Goal: Information Seeking & Learning: Check status

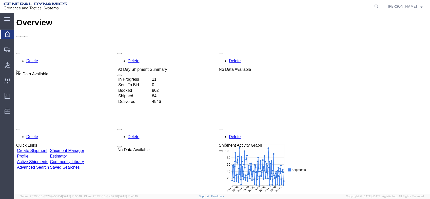
drag, startPoint x: 33, startPoint y: 144, endPoint x: 36, endPoint y: 144, distance: 2.8
click at [33, 165] on link "Advanced Search" at bounding box center [33, 167] width 32 height 4
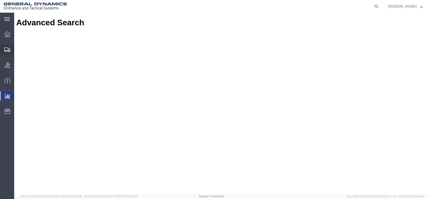
click at [17, 47] on span "Shipments" at bounding box center [16, 50] width 4 height 10
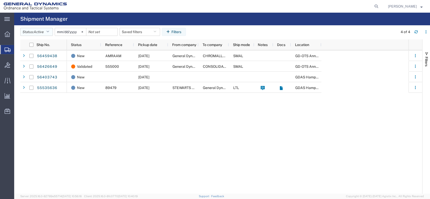
click at [42, 33] on span "Active" at bounding box center [39, 32] width 10 height 4
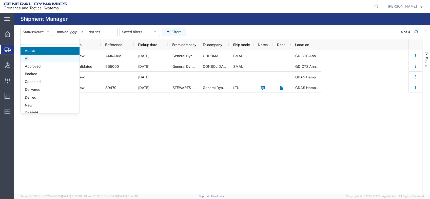
click at [49, 57] on span "All" at bounding box center [50, 59] width 59 height 8
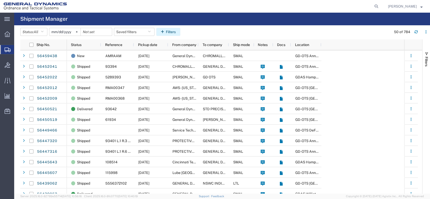
click at [176, 32] on button "Filters" at bounding box center [168, 32] width 24 height 8
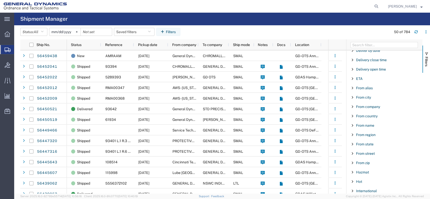
scroll to position [112, 0]
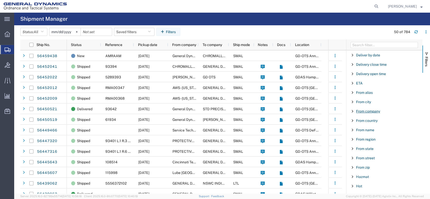
click at [367, 111] on span "From company" at bounding box center [368, 111] width 24 height 4
click at [367, 132] on input "Filter Value" at bounding box center [386, 133] width 66 height 6
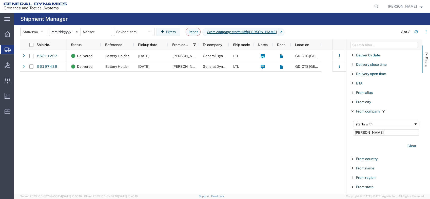
type input "[PERSON_NAME]"
